Goal: Task Accomplishment & Management: Complete application form

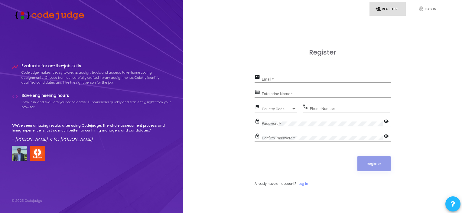
drag, startPoint x: 278, startPoint y: 80, endPoint x: 271, endPoint y: 78, distance: 6.8
click at [278, 80] on input "Email *" at bounding box center [326, 79] width 129 height 4
type input "[EMAIL_ADDRESS][DOMAIN_NAME]"
click at [273, 95] on input "Enterprise Name *" at bounding box center [326, 94] width 129 height 4
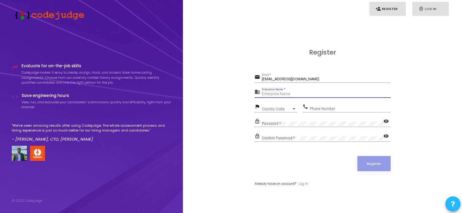
click at [422, 8] on icon "fingerprint" at bounding box center [420, 8] width 5 height 5
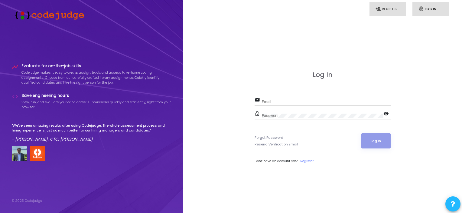
click at [384, 13] on link "person_add Register" at bounding box center [387, 9] width 36 height 14
